Goal: Task Accomplishment & Management: Use online tool/utility

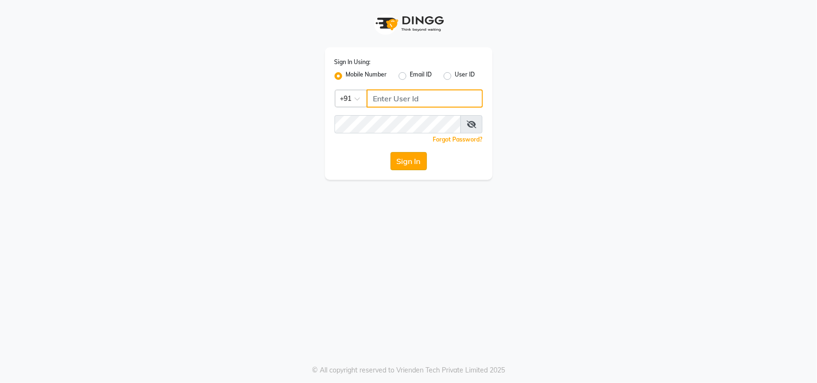
type input "1110202030"
click at [420, 162] on button "Sign In" at bounding box center [409, 161] width 36 height 18
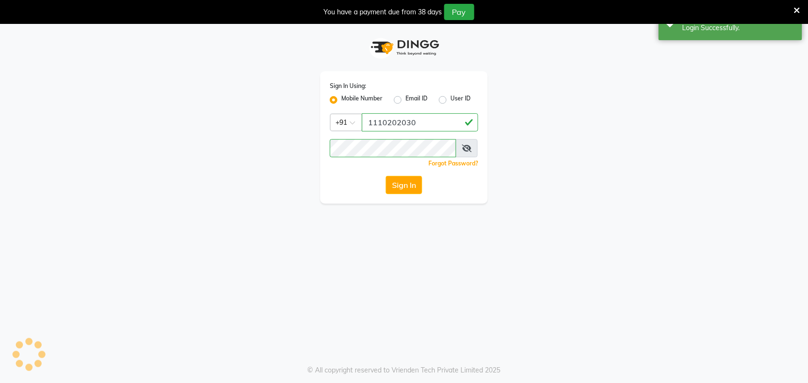
select select "service"
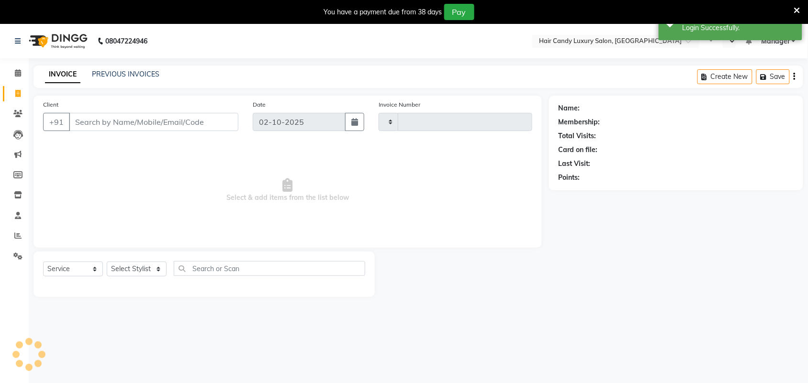
select select "en"
select select "6645"
type input "7411"
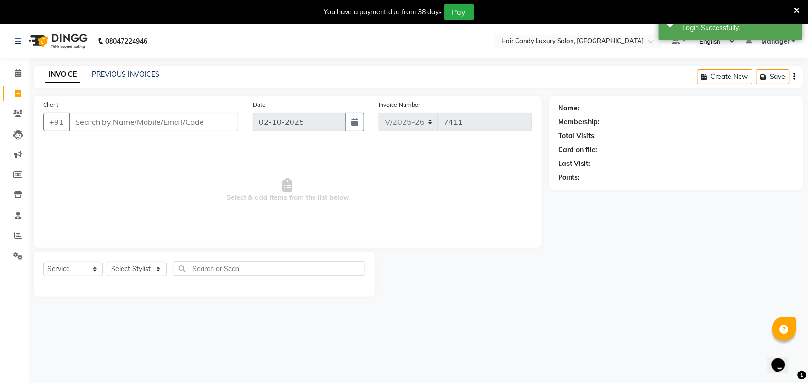
click at [798, 11] on icon at bounding box center [797, 10] width 6 height 9
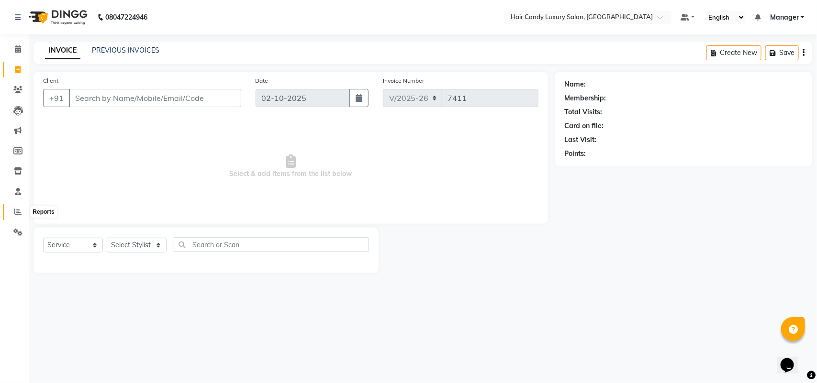
click at [15, 210] on icon at bounding box center [17, 211] width 7 height 7
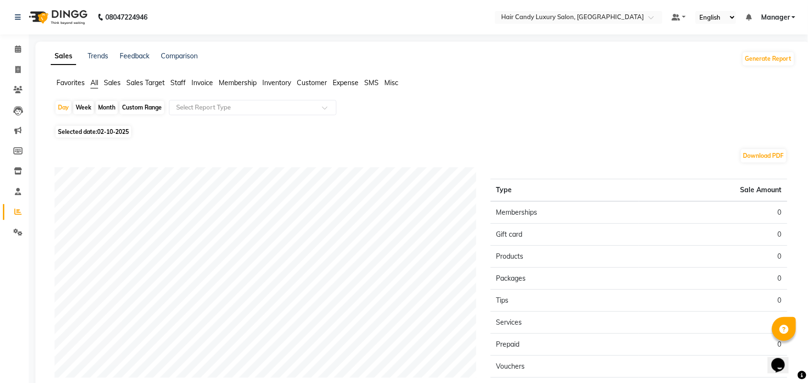
click at [167, 82] on ul "Favorites All Sales Sales Target Staff Invoice Membership Inventory Customer Ex…" at bounding box center [423, 83] width 744 height 11
click at [185, 77] on div "Sales Trends Feedback Comparison Generate Report Favorites All Sales Sales Targ…" at bounding box center [422, 252] width 775 height 421
click at [183, 82] on span "Staff" at bounding box center [177, 82] width 15 height 9
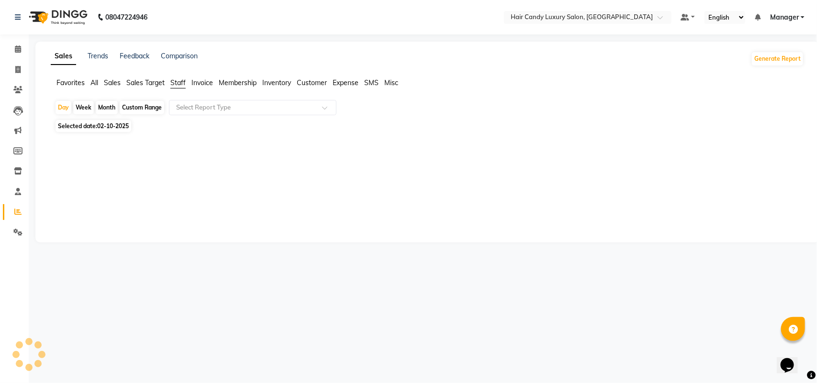
click at [253, 97] on app-reports "Favorites All Sales Sales Target Staff Invoice Membership Inventory Customer Ex…" at bounding box center [427, 137] width 765 height 118
click at [250, 112] on input "text" at bounding box center [243, 108] width 138 height 10
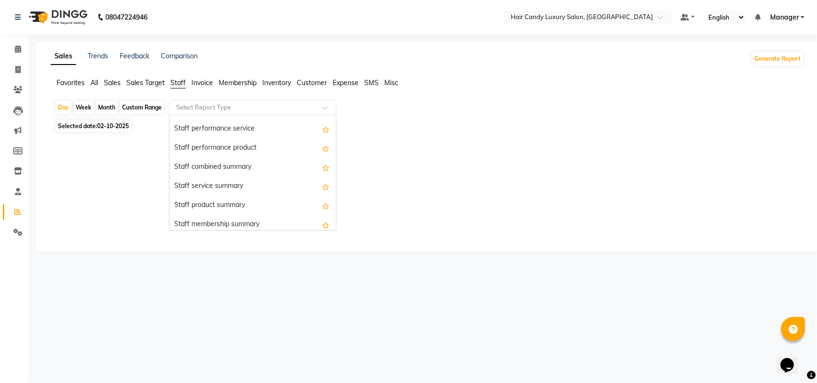
scroll to position [179, 0]
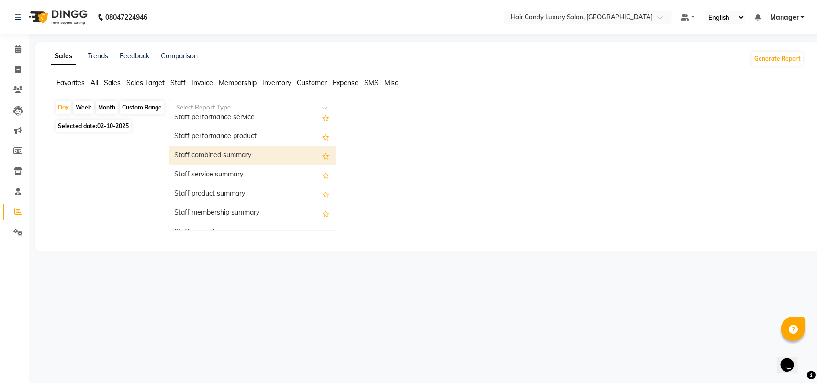
click at [547, 127] on div "Selected date: 02-10-2025" at bounding box center [430, 126] width 750 height 10
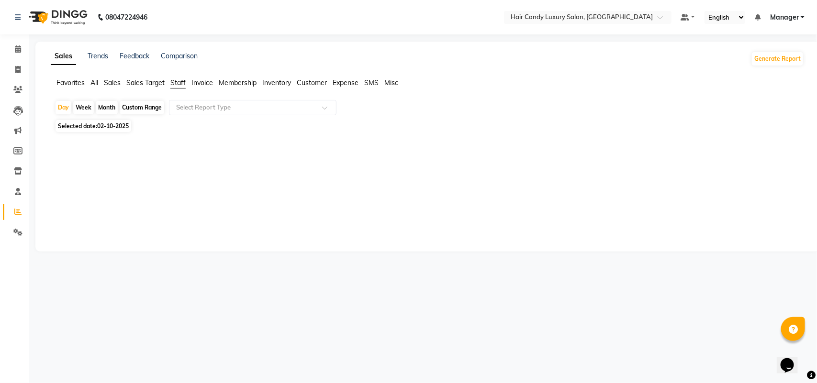
click at [108, 110] on div "Month" at bounding box center [107, 107] width 22 height 13
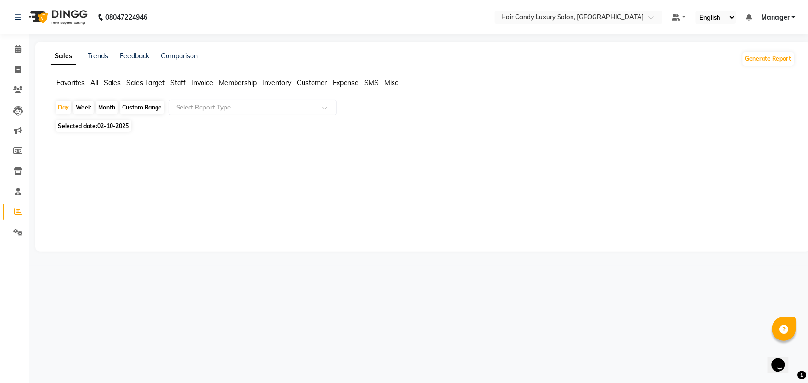
select select "10"
select select "2025"
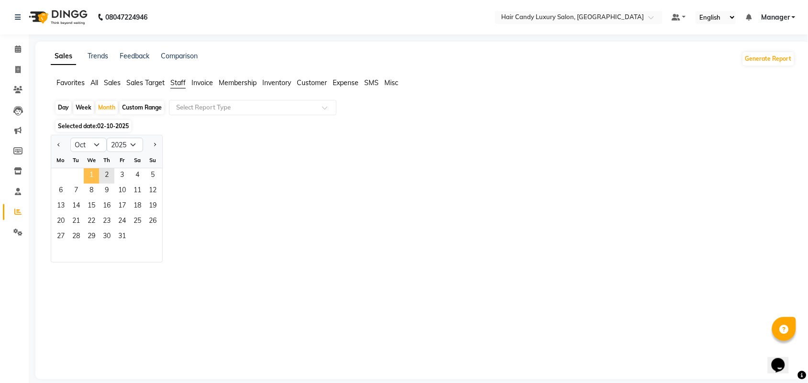
click at [96, 174] on span "1" at bounding box center [91, 175] width 15 height 15
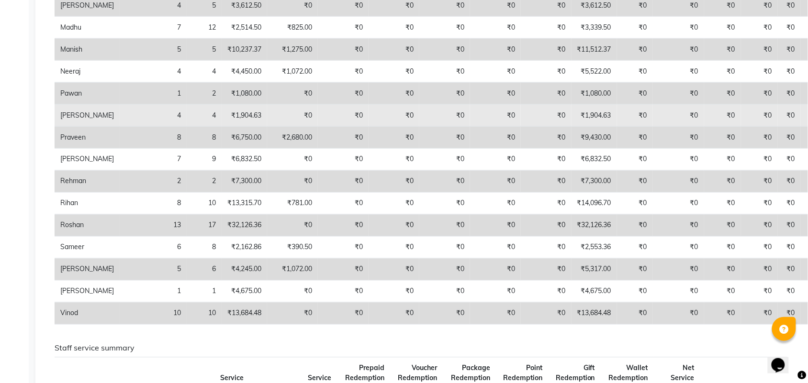
scroll to position [419, 0]
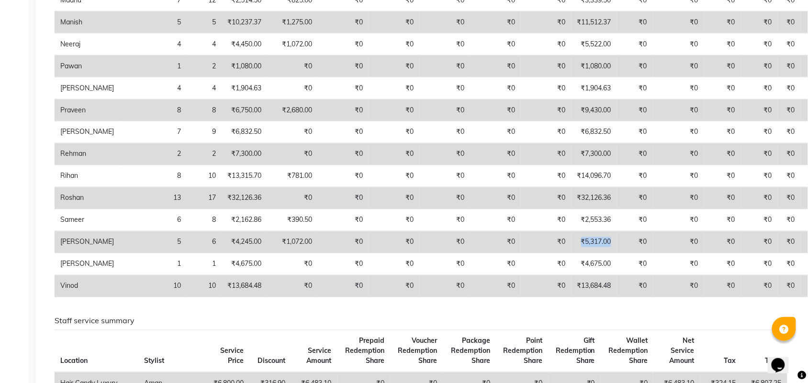
drag, startPoint x: 559, startPoint y: 242, endPoint x: 515, endPoint y: 235, distance: 44.2
click at [571, 237] on td "₹5,317.00" at bounding box center [593, 243] width 45 height 22
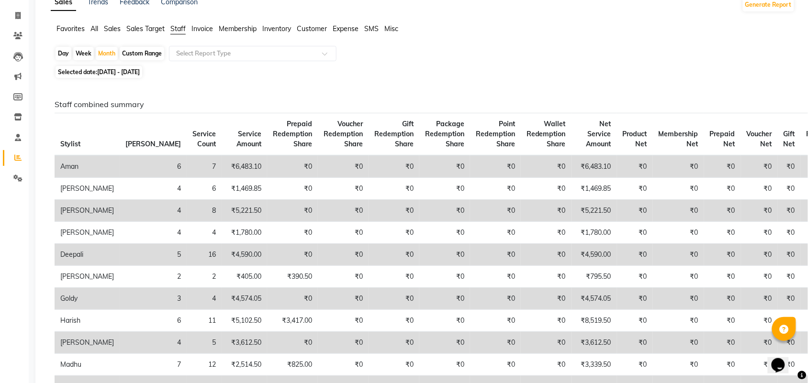
scroll to position [0, 0]
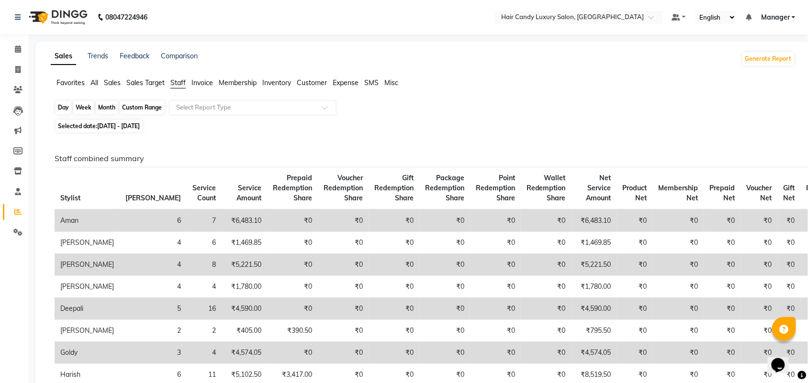
click at [106, 112] on div "Month" at bounding box center [107, 107] width 22 height 13
select select "10"
select select "2025"
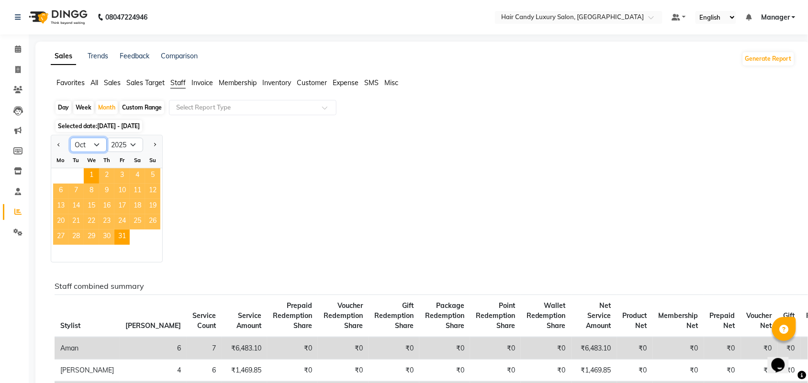
click at [95, 146] on select "Jan Feb Mar Apr May Jun Jul Aug Sep Oct Nov Dec" at bounding box center [88, 145] width 36 height 14
select select "9"
click at [70, 138] on select "Jan Feb Mar Apr May Jun Jul Aug Sep Oct Nov Dec" at bounding box center [88, 145] width 36 height 14
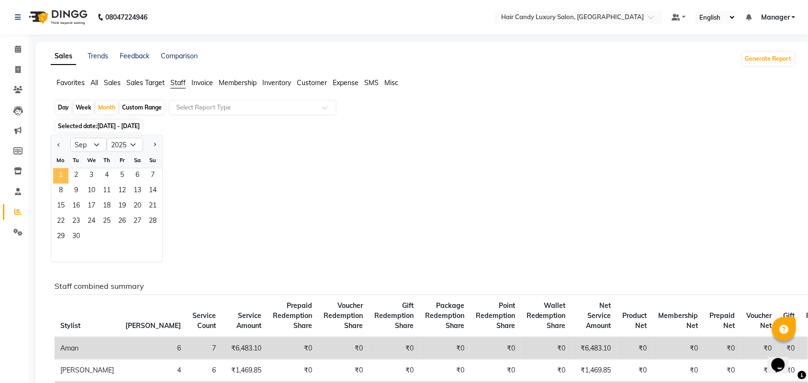
click at [65, 174] on span "1" at bounding box center [60, 175] width 15 height 15
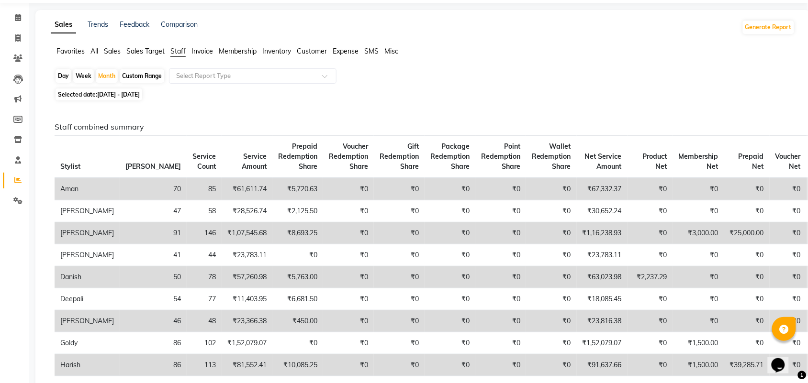
scroll to position [27, 0]
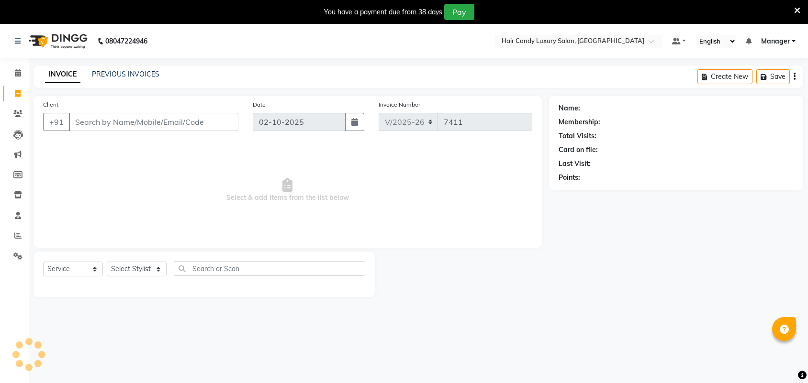
select select "6645"
select select "service"
